Goal: Browse casually

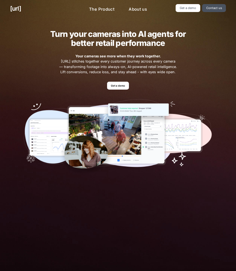
click at [82, 63] on span "Your cameras see more when they work together. [URL] stitches together every cu…" at bounding box center [118, 64] width 119 height 21
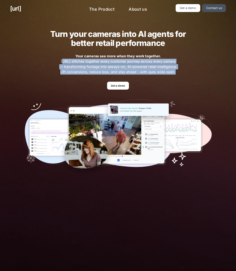
click at [82, 63] on span "Your cameras see more when they work together. [URL] stitches together every cu…" at bounding box center [118, 64] width 119 height 21
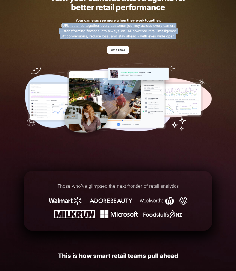
scroll to position [30, 0]
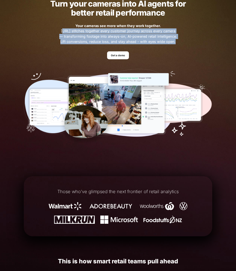
click at [114, 139] on img at bounding box center [118, 107] width 189 height 77
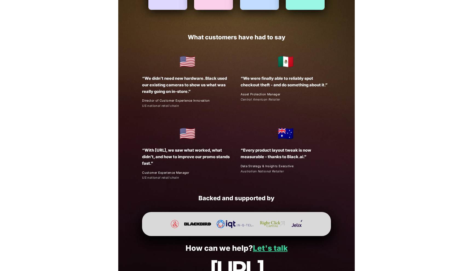
scroll to position [761, 0]
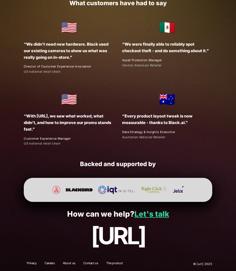
click at [100, 115] on p "“With [URL], we saw what worked, what didn’t, and how to improve our promo stan…" at bounding box center [69, 122] width 90 height 19
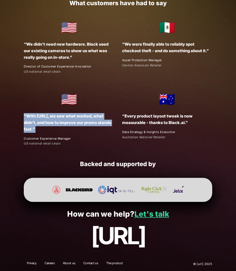
click at [100, 115] on p "“With [URL], we saw what worked, what didn’t, and how to improve our promo stan…" at bounding box center [69, 122] width 90 height 19
